Goal: Transaction & Acquisition: Purchase product/service

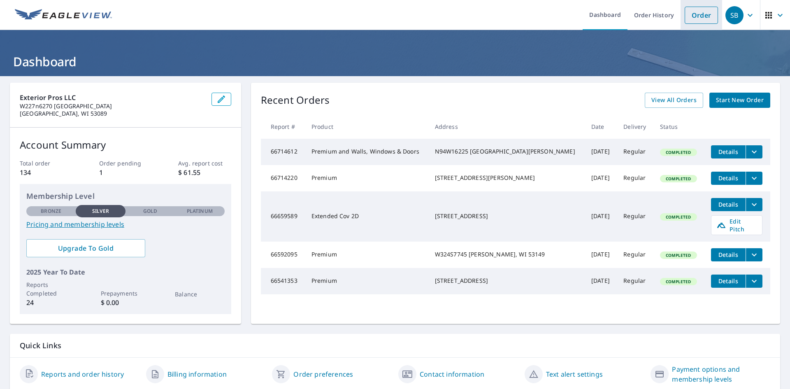
click at [700, 12] on link "Order" at bounding box center [701, 15] width 33 height 17
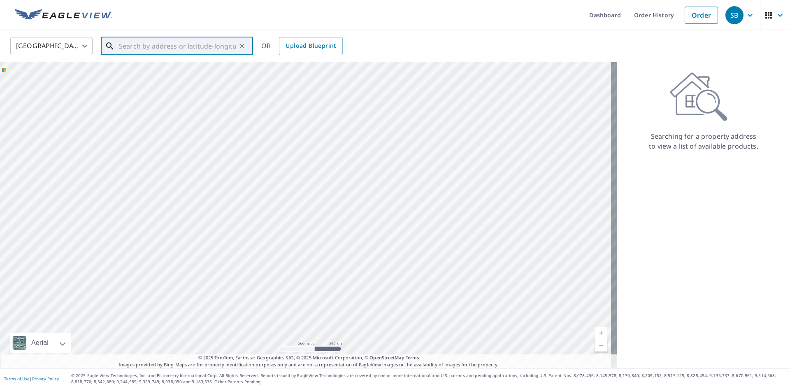
click at [159, 43] on input "text" at bounding box center [177, 46] width 117 height 23
paste input "S77W35168 [STREET_ADDRESS]"
type input "S77W35168 [STREET_ADDRESS]"
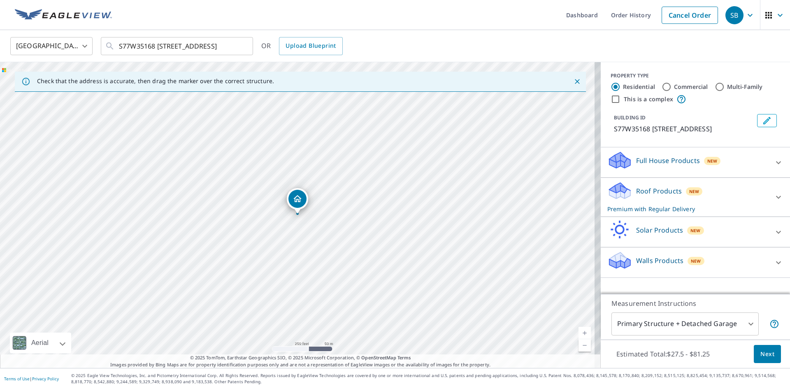
click at [295, 198] on icon "Dropped pin, building 1, Residential property, S77W35168 May Forest Rd Eagle, W…" at bounding box center [298, 199] width 10 height 10
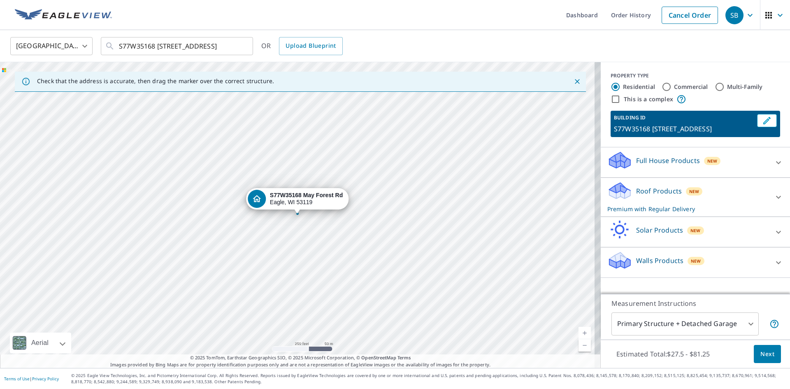
click at [295, 198] on div "S77W35168 [STREET_ADDRESS]" at bounding box center [306, 199] width 73 height 14
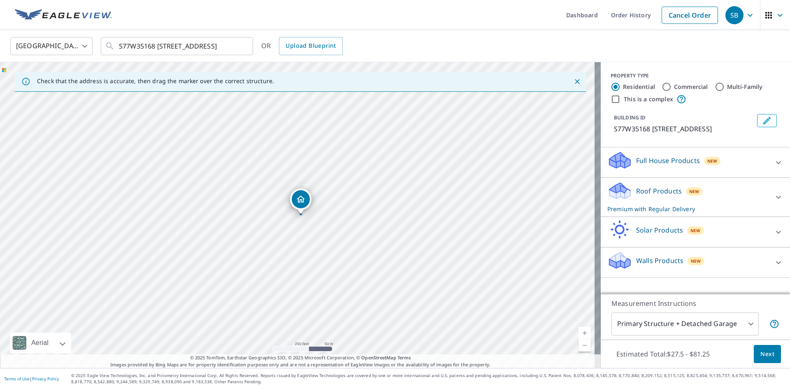
click at [305, 349] on div "S77W35168 [STREET_ADDRESS]" at bounding box center [300, 215] width 601 height 306
click at [579, 330] on link "Current Level 17, Zoom In" at bounding box center [585, 333] width 12 height 12
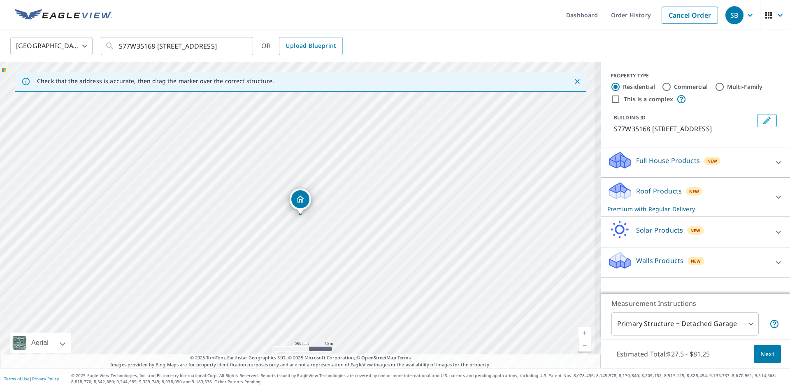
click at [579, 330] on link "Current Level 17, Zoom In" at bounding box center [585, 333] width 12 height 12
click at [579, 330] on link "Current Level 17.67935487099611, Zoom In" at bounding box center [585, 333] width 12 height 12
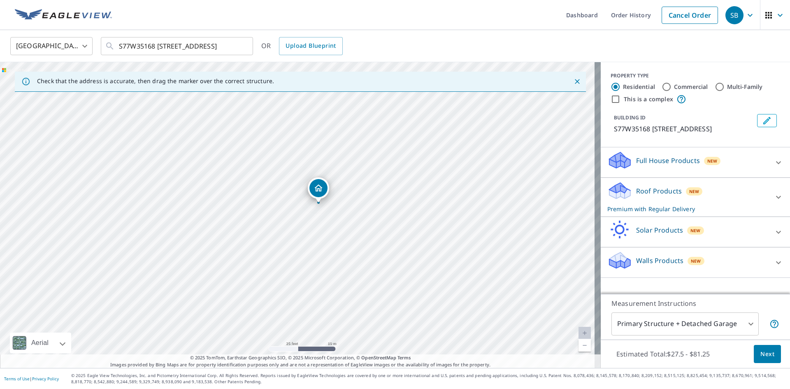
drag, startPoint x: 323, startPoint y: 202, endPoint x: 323, endPoint y: 198, distance: 4.2
click at [774, 196] on icon at bounding box center [779, 197] width 10 height 10
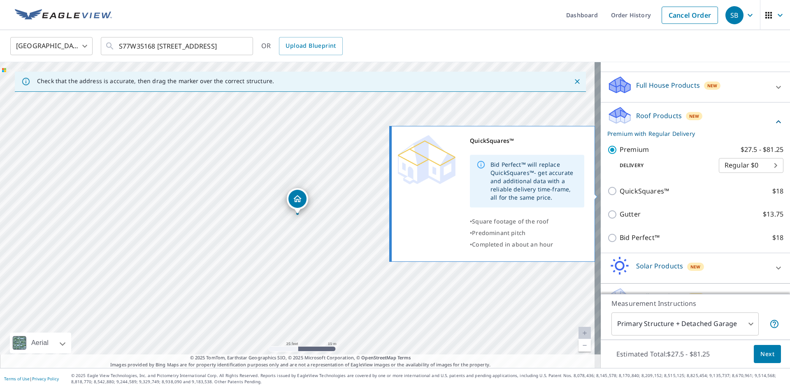
scroll to position [82, 0]
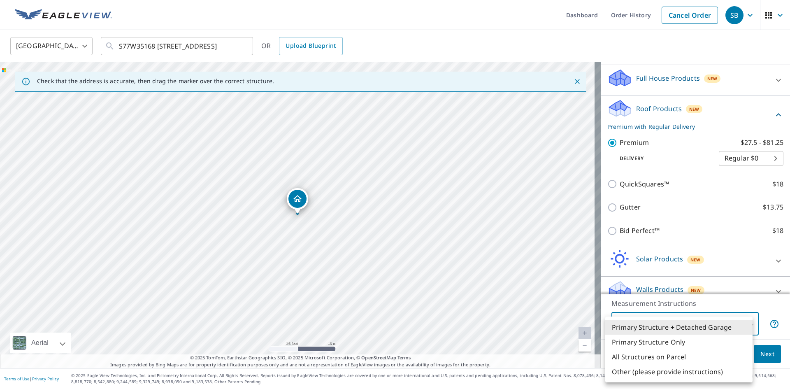
click at [704, 323] on body "SB SB Dashboard Order History Cancel Order SB [GEOGRAPHIC_DATA] [GEOGRAPHIC_DAT…" at bounding box center [395, 194] width 790 height 389
click at [675, 342] on li "Primary Structure Only" at bounding box center [678, 342] width 147 height 15
type input "2"
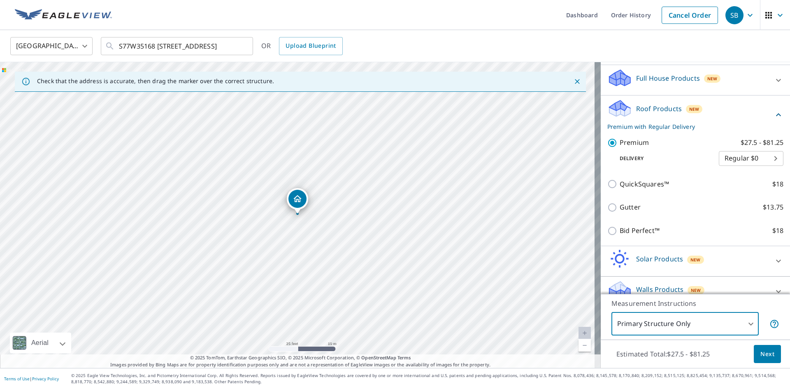
click at [765, 353] on span "Next" at bounding box center [767, 354] width 14 height 10
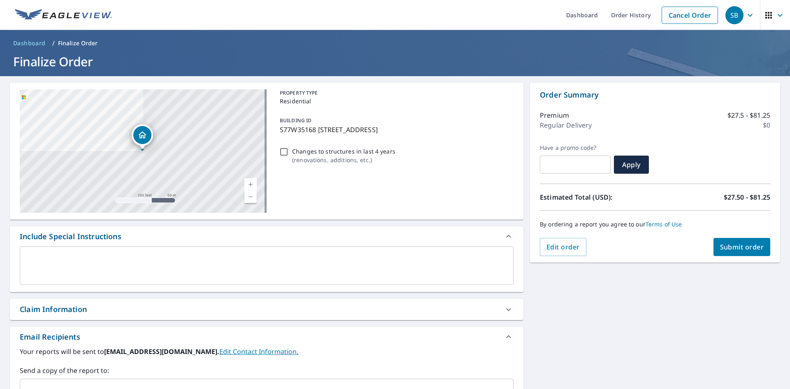
click at [747, 250] on span "Submit order" at bounding box center [742, 246] width 44 height 9
